Goal: Find specific page/section: Find specific page/section

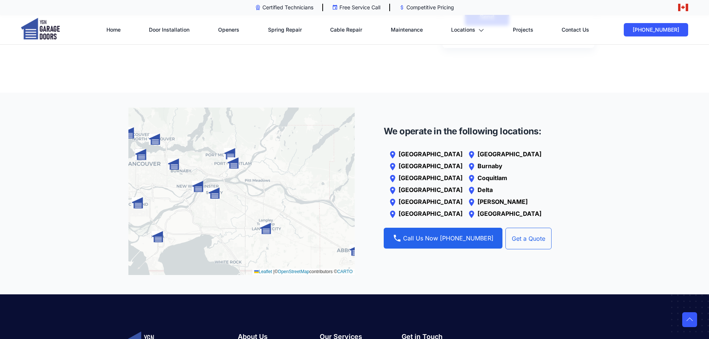
scroll to position [335, 0]
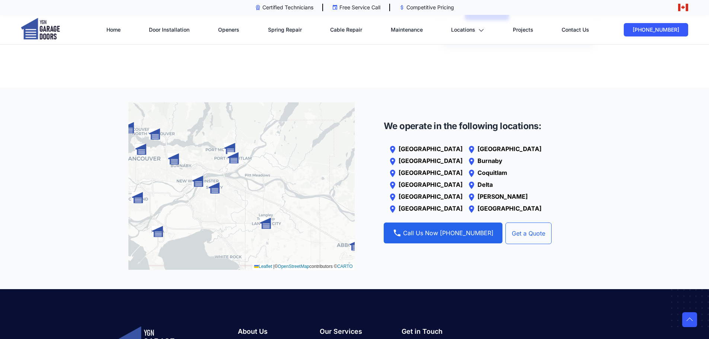
drag, startPoint x: 206, startPoint y: 134, endPoint x: 218, endPoint y: 136, distance: 12.1
click at [218, 136] on div "Leaflet | © OpenStreetMap contributors © CARTO" at bounding box center [241, 186] width 226 height 168
click at [428, 158] on p "[GEOGRAPHIC_DATA]" at bounding box center [431, 160] width 64 height 9
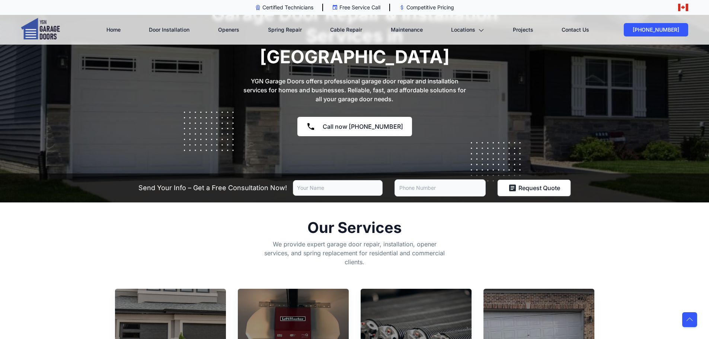
scroll to position [149, 0]
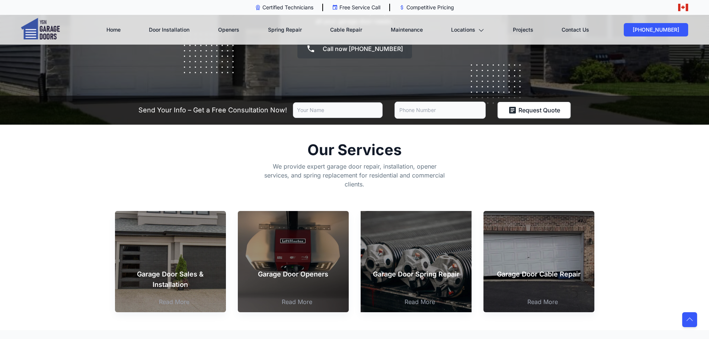
click at [436, 211] on div at bounding box center [416, 237] width 111 height 52
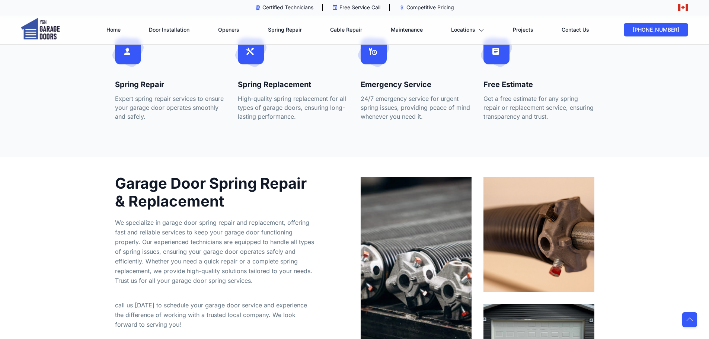
scroll to position [261, 0]
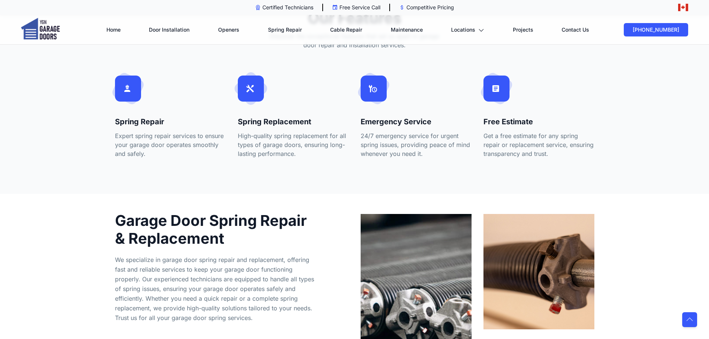
click at [250, 88] on use at bounding box center [249, 88] width 7 height 7
click at [279, 124] on h4 "Spring Replacement" at bounding box center [293, 122] width 111 height 10
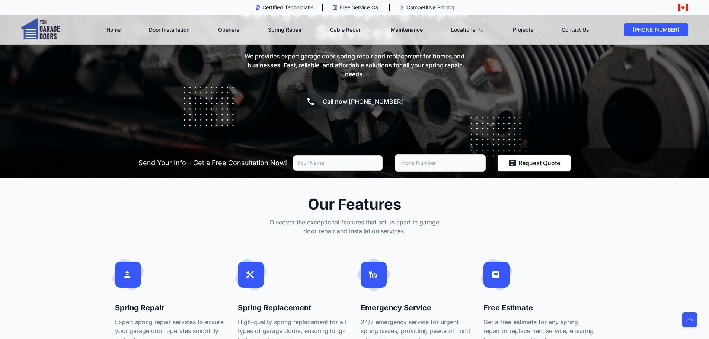
scroll to position [0, 0]
